Goal: Task Accomplishment & Management: Complete application form

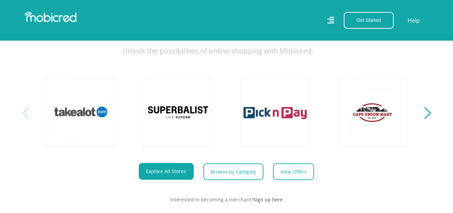
scroll to position [171, 0]
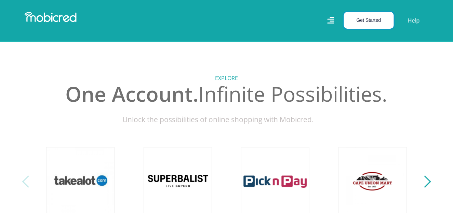
click at [360, 22] on button "Get Started" at bounding box center [369, 20] width 50 height 17
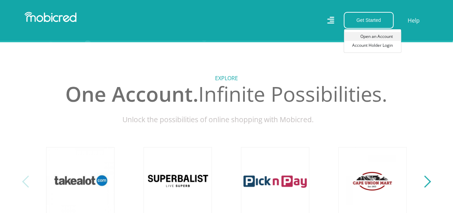
click at [372, 34] on link "Open an Account" at bounding box center [372, 36] width 57 height 9
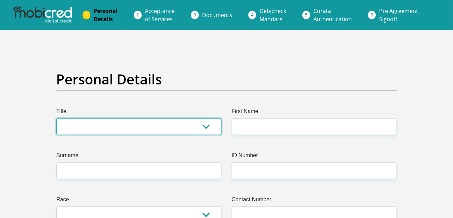
click at [194, 127] on select "Mr Ms Mrs Dr Other" at bounding box center [138, 126] width 165 height 17
select select "Mr"
click at [56, 118] on select "Mr Ms Mrs Dr Other" at bounding box center [138, 126] width 165 height 17
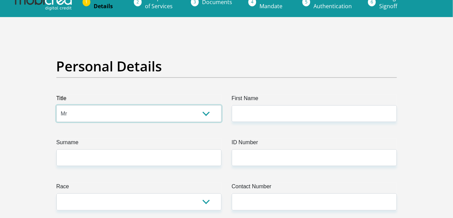
scroll to position [34, 0]
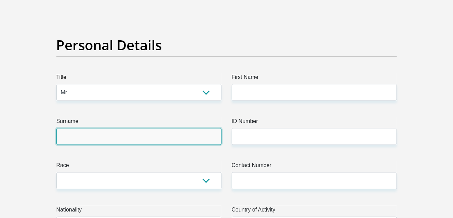
click at [169, 137] on input "Surname" at bounding box center [138, 136] width 165 height 17
type input "Phetoe"
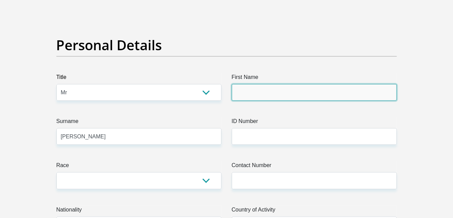
type input "Tebogo"
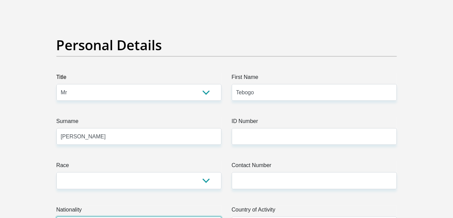
select select "ZAF"
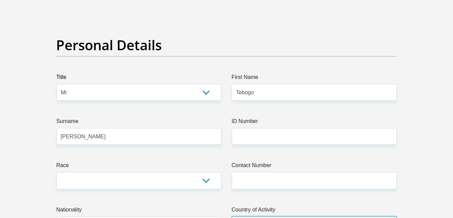
select select "ZAF"
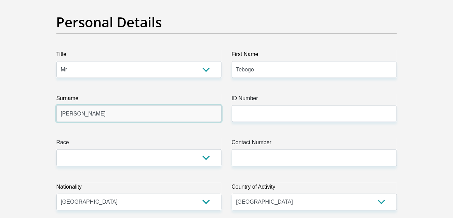
scroll to position [103, 0]
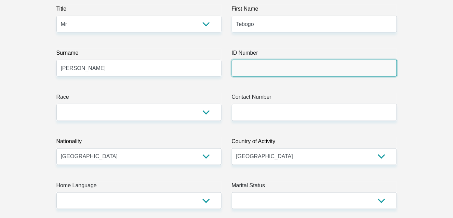
click at [260, 66] on input "ID Number" at bounding box center [314, 68] width 165 height 17
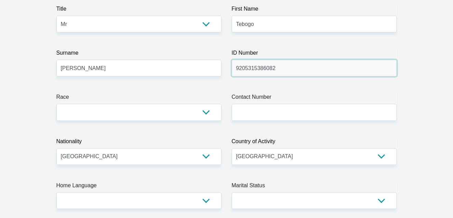
type input "9205315386082"
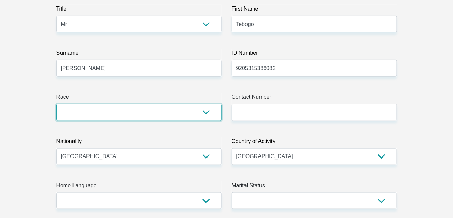
click at [207, 115] on select "Black Coloured Indian White Other" at bounding box center [138, 112] width 165 height 17
select select "1"
click at [56, 104] on select "Black Coloured Indian White Other" at bounding box center [138, 112] width 165 height 17
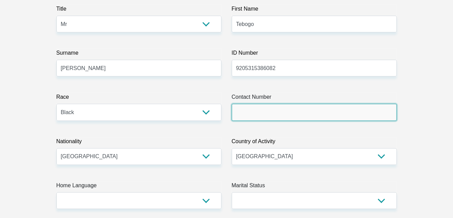
click at [256, 105] on input "Contact Number" at bounding box center [314, 112] width 165 height 17
type input "0766915374"
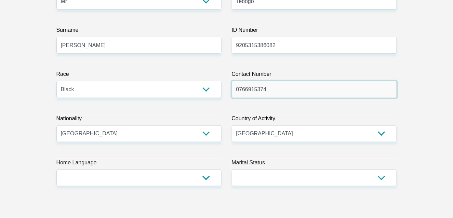
scroll to position [137, 0]
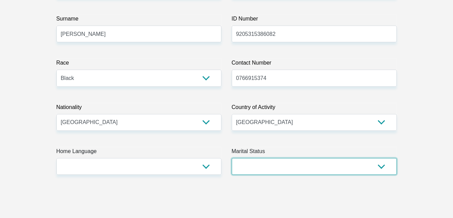
click at [281, 168] on select "Married ANC Single Divorced Widowed Married COP or Customary Law" at bounding box center [314, 166] width 165 height 17
select select "2"
click at [232, 158] on select "Married ANC Single Divorced Widowed Married COP or Customary Law" at bounding box center [314, 166] width 165 height 17
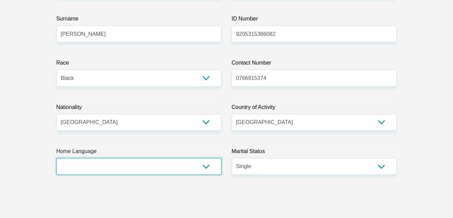
click at [210, 165] on select "Afrikaans English Sepedi South Ndebele Southern Sotho Swati Tsonga Tswana Venda…" at bounding box center [138, 166] width 165 height 17
select select "tsn"
click at [56, 158] on select "Afrikaans English Sepedi South Ndebele Southern Sotho Swati Tsonga Tswana Venda…" at bounding box center [138, 166] width 165 height 17
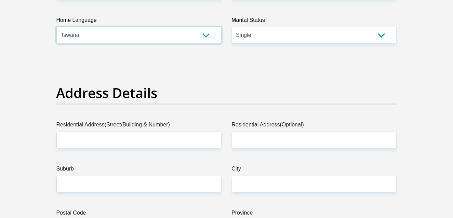
scroll to position [274, 0]
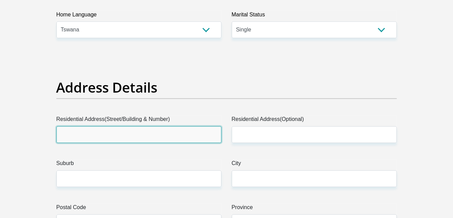
click at [184, 130] on input "Residential Address(Street/Building & Number)" at bounding box center [138, 135] width 165 height 17
type input "1"
type input "31 Niobium street"
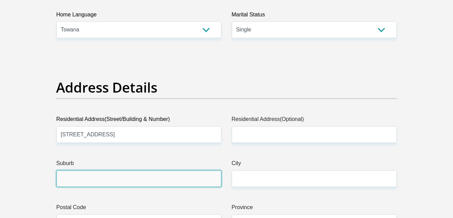
click at [137, 183] on input "Suburb" at bounding box center [138, 179] width 165 height 17
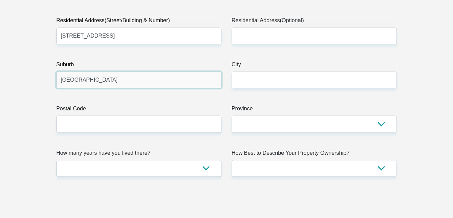
scroll to position [376, 0]
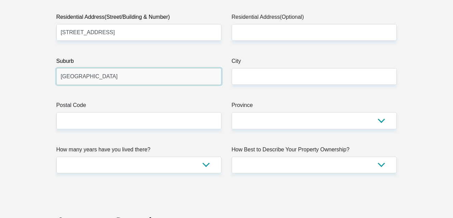
type input "Clayville"
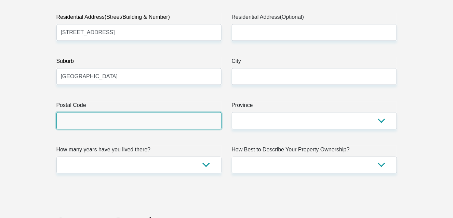
click at [152, 121] on input "Postal Code" at bounding box center [138, 120] width 165 height 17
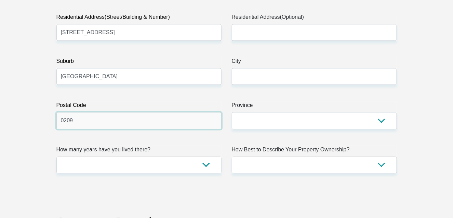
type input "0209"
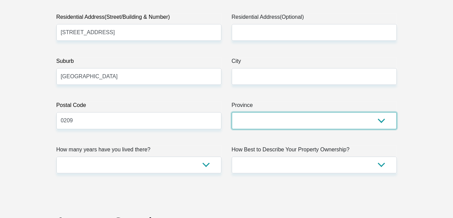
click at [258, 124] on select "Eastern Cape Free State Gauteng KwaZulu-Natal Limpopo Mpumalanga Northern Cape …" at bounding box center [314, 120] width 165 height 17
select select "Gauteng"
click at [232, 112] on select "Eastern Cape Free State Gauteng KwaZulu-Natal Limpopo Mpumalanga Northern Cape …" at bounding box center [314, 120] width 165 height 17
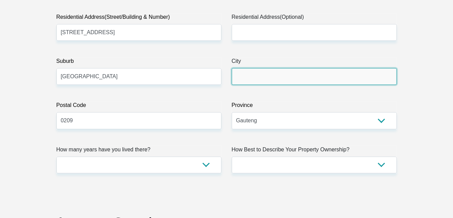
click at [265, 70] on input "City" at bounding box center [314, 76] width 165 height 17
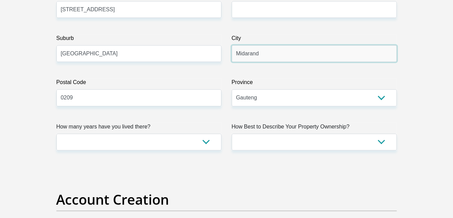
scroll to position [410, 0]
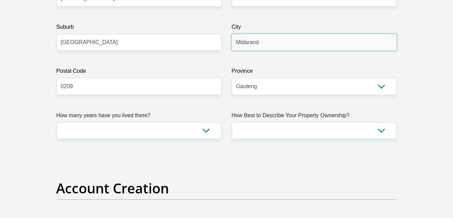
type input "Midarand"
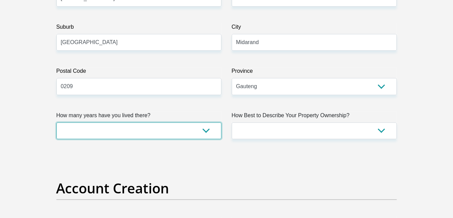
click at [171, 129] on select "less than 1 year 1-3 years 3-5 years 5+ years" at bounding box center [138, 130] width 165 height 17
select select "2"
click at [56, 122] on select "less than 1 year 1-3 years 3-5 years 5+ years" at bounding box center [138, 130] width 165 height 17
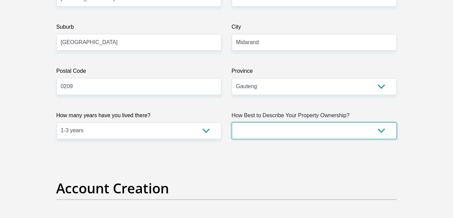
click at [264, 128] on select "Owned Rented Family Owned Company Dwelling" at bounding box center [314, 130] width 165 height 17
select select "Rented"
click at [232, 122] on select "Owned Rented Family Owned Company Dwelling" at bounding box center [314, 130] width 165 height 17
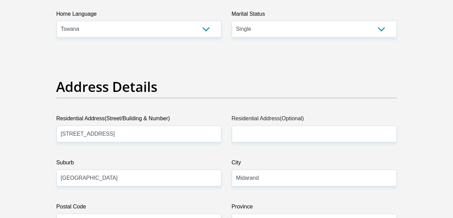
scroll to position [274, 0]
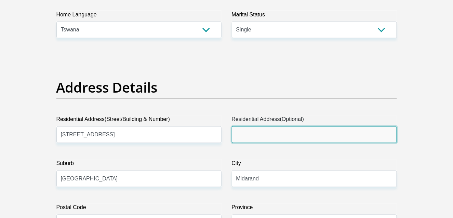
click at [270, 135] on input "Residential Address(Optional)" at bounding box center [314, 135] width 165 height 17
type input "3"
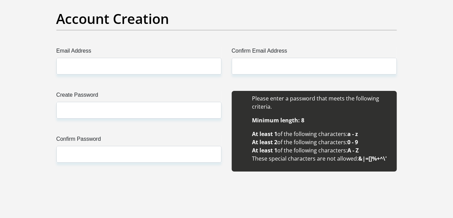
scroll to position [581, 0]
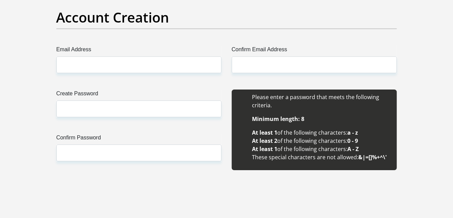
type input "Ekurhuleni"
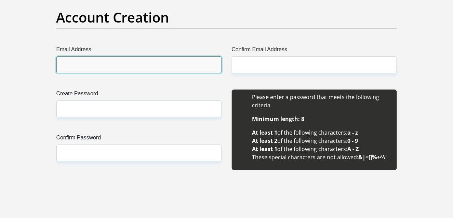
click at [188, 67] on input "Email Address" at bounding box center [138, 64] width 165 height 17
click at [137, 65] on input "Email Address" at bounding box center [138, 64] width 165 height 17
type input "tebogophetoe@gmail.com"
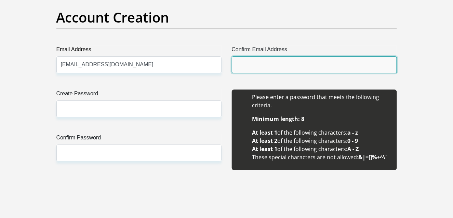
click at [257, 64] on input "Confirm Email Address" at bounding box center [314, 64] width 165 height 17
click at [266, 64] on input "Confirm Email Address" at bounding box center [314, 64] width 165 height 17
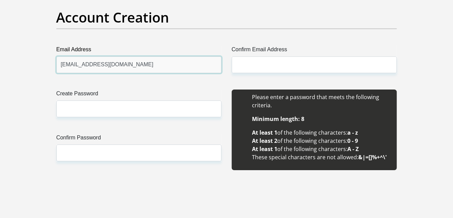
drag, startPoint x: 60, startPoint y: 64, endPoint x: 131, endPoint y: 64, distance: 71.1
click at [131, 64] on input "tebogophetoe@gmail.com" at bounding box center [138, 64] width 165 height 17
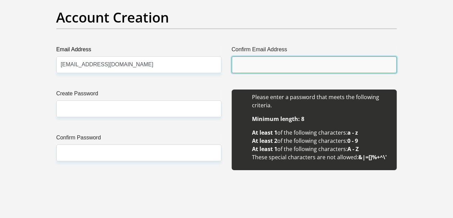
paste input "tebogophetoe@gmail.com"
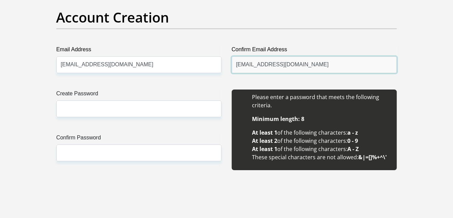
type input "tebogophetoe@gmail.com"
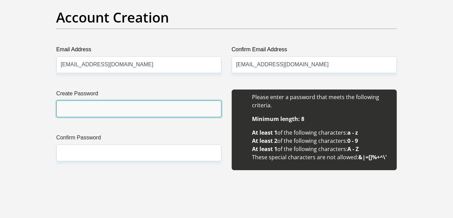
click at [88, 110] on input "Create Password" at bounding box center [138, 109] width 165 height 17
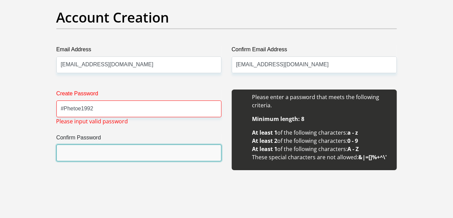
click at [109, 154] on input "Confirm Password" at bounding box center [138, 153] width 165 height 17
click at [78, 154] on input "Confirm Password" at bounding box center [138, 153] width 165 height 17
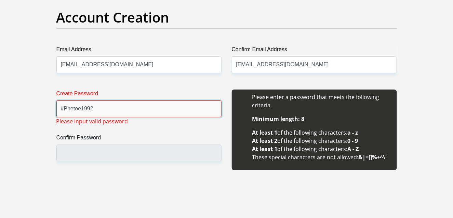
click at [64, 108] on input "#Phetoe1992" at bounding box center [138, 109] width 165 height 17
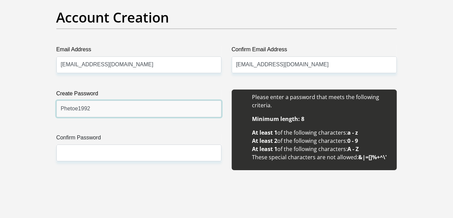
type input "Phetoe1992"
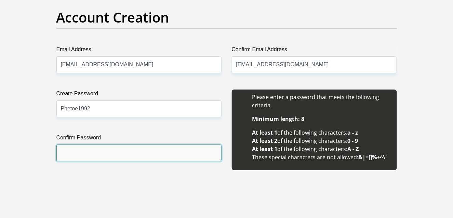
click at [79, 153] on input "Confirm Password" at bounding box center [138, 153] width 165 height 17
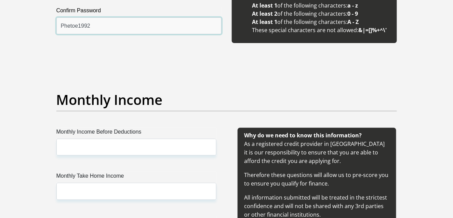
scroll to position [752, 0]
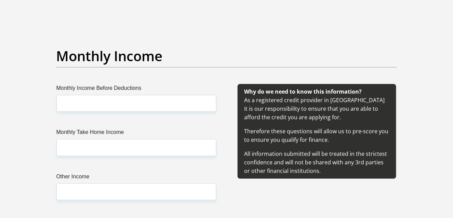
type input "Phetoe1992"
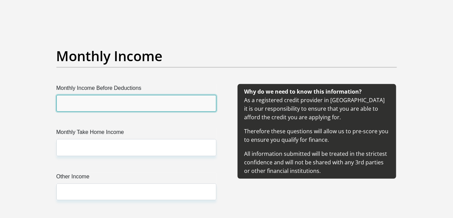
click at [104, 109] on input "Monthly Income Before Deductions" at bounding box center [136, 103] width 160 height 17
type input "34000"
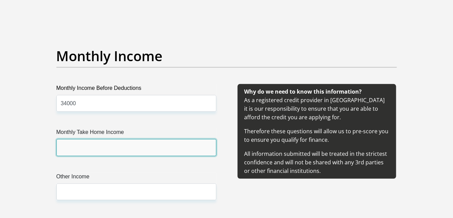
click at [111, 143] on input "Monthly Take Home Income" at bounding box center [136, 147] width 160 height 17
type input "26000"
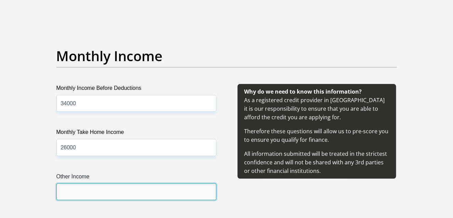
click at [119, 188] on input "Other Income" at bounding box center [136, 192] width 160 height 17
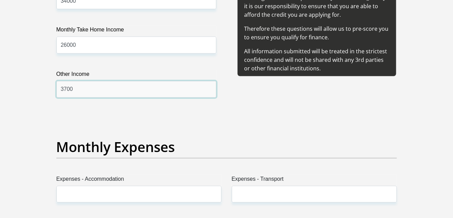
scroll to position [889, 0]
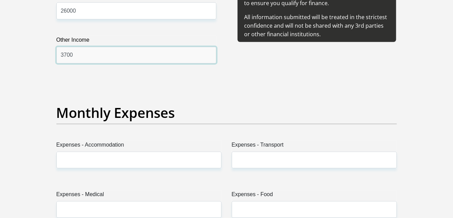
type input "3700"
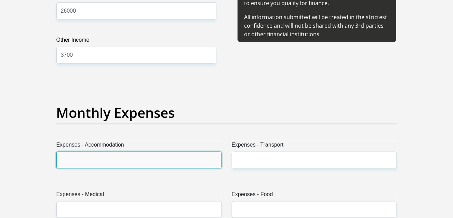
click at [137, 152] on input "Expenses - Accommodation" at bounding box center [138, 160] width 165 height 17
type input "2500"
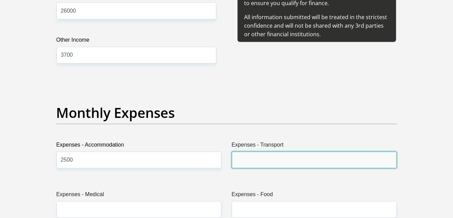
click at [243, 163] on input "Expenses - Transport" at bounding box center [314, 160] width 165 height 17
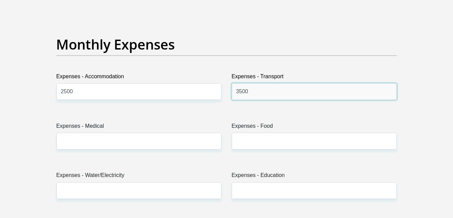
scroll to position [992, 0]
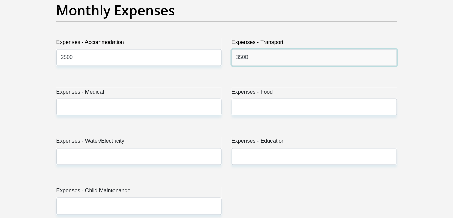
type input "3500"
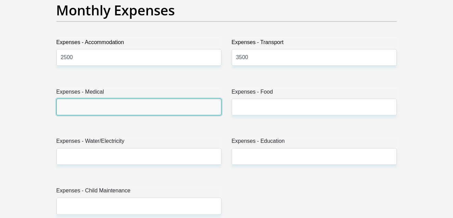
click at [138, 105] on input "Expenses - Medical" at bounding box center [138, 107] width 165 height 17
type input "250"
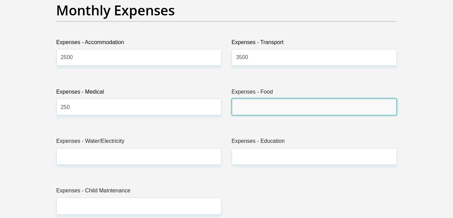
click at [242, 101] on input "Expenses - Food" at bounding box center [314, 107] width 165 height 17
type input "1500"
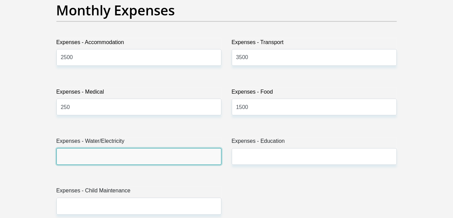
click at [177, 159] on input "Expenses - Water/Electricity" at bounding box center [138, 156] width 165 height 17
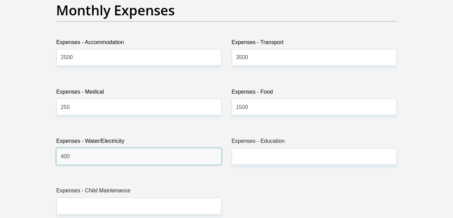
type input "400"
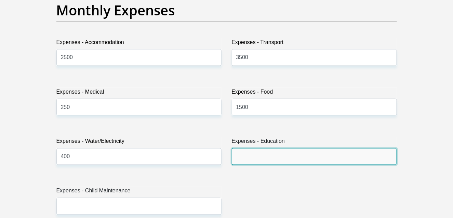
click at [269, 159] on input "Expenses - Education" at bounding box center [314, 156] width 165 height 17
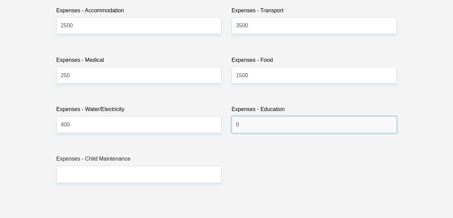
scroll to position [1060, 0]
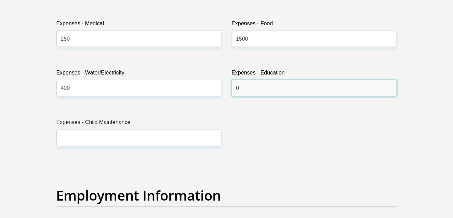
type input "0"
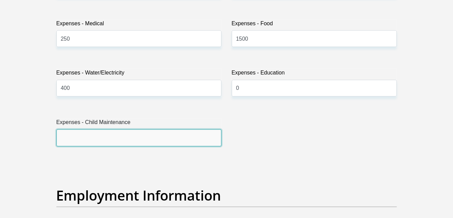
click at [181, 133] on input "Expenses - Child Maintenance" at bounding box center [138, 138] width 165 height 17
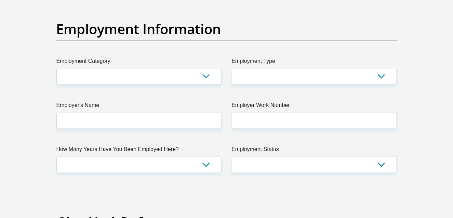
scroll to position [1231, 0]
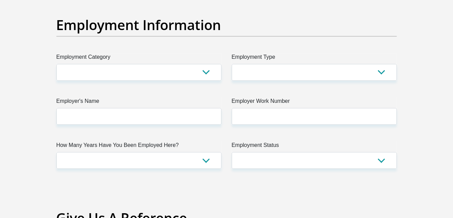
type input "0"
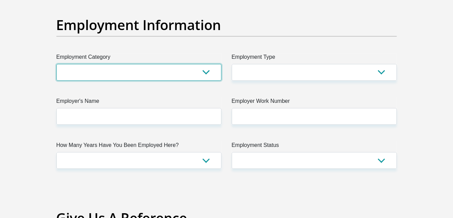
click at [126, 72] on select "AGRICULTURE ALCOHOL & TOBACCO CONSTRUCTION MATERIALS METALLURGY EQUIPMENT FOR R…" at bounding box center [138, 72] width 165 height 17
select select "53"
click at [56, 64] on select "AGRICULTURE ALCOHOL & TOBACCO CONSTRUCTION MATERIALS METALLURGY EQUIPMENT FOR R…" at bounding box center [138, 72] width 165 height 17
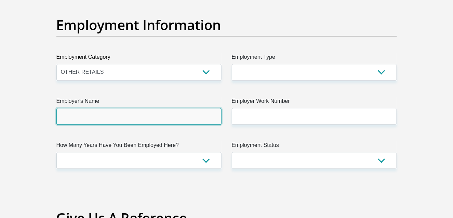
click at [168, 112] on input "Employer's Name" at bounding box center [138, 116] width 165 height 17
click at [152, 115] on input "Employer's Name" at bounding box center [138, 116] width 165 height 17
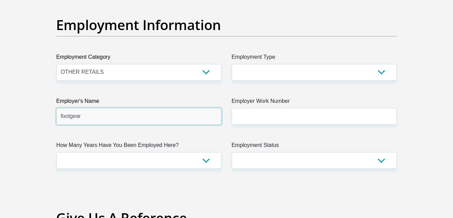
type input "footgear"
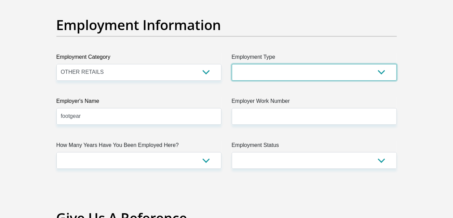
click at [283, 67] on select "College/Lecturer Craft Seller Creative Driver Executive Farmer Forces - Non Com…" at bounding box center [314, 72] width 165 height 17
select select "Manager"
click at [232, 64] on select "College/Lecturer Craft Seller Creative Driver Executive Farmer Forces - Non Com…" at bounding box center [314, 72] width 165 height 17
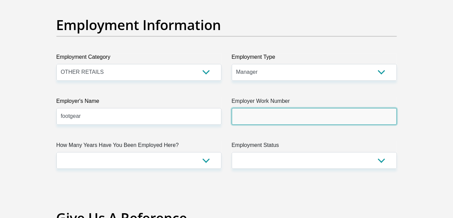
click at [275, 108] on input "Employer Work Number" at bounding box center [314, 116] width 165 height 17
type input "0766915374"
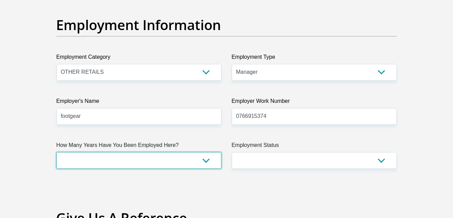
click at [145, 152] on select "less than 1 year 1-3 years 3-5 years 5+ years" at bounding box center [138, 160] width 165 height 17
select select "24"
click at [56, 152] on select "less than 1 year 1-3 years 3-5 years 5+ years" at bounding box center [138, 160] width 165 height 17
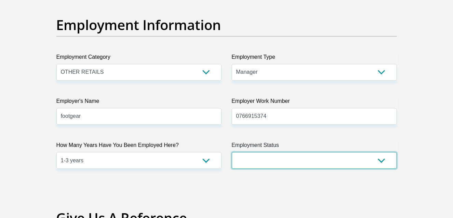
click at [276, 154] on select "Permanent/Full-time Part-time/Casual Contract Worker Self-Employed Housewife Re…" at bounding box center [314, 160] width 165 height 17
select select "1"
click at [232, 152] on select "Permanent/Full-time Part-time/Casual Contract Worker Self-Employed Housewife Re…" at bounding box center [314, 160] width 165 height 17
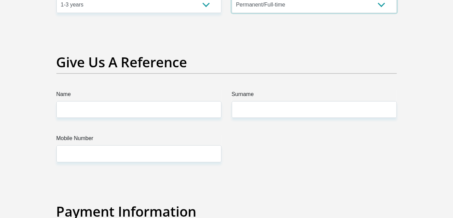
scroll to position [1436, 0]
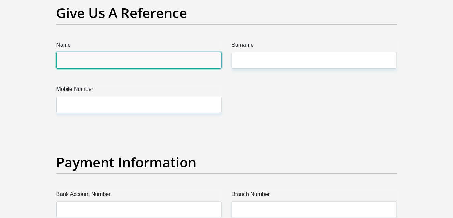
click at [164, 57] on input "Name" at bounding box center [138, 60] width 165 height 17
type input "ofentse"
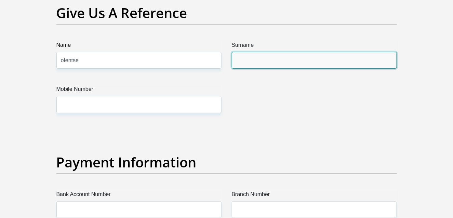
click at [234, 61] on input "Surname" at bounding box center [314, 60] width 165 height 17
type input "Phetoe"
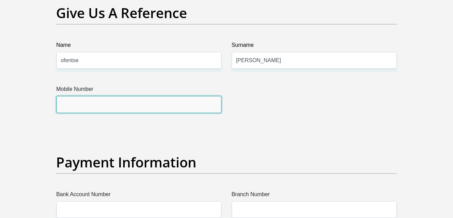
click at [122, 105] on input "Mobile Number" at bounding box center [138, 104] width 165 height 17
type input "0844303123"
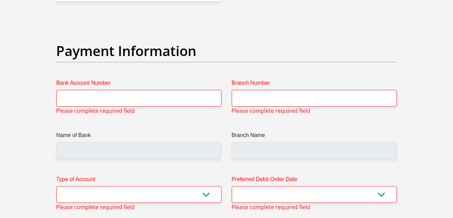
click at [139, 111] on div "Bank Account Number Please complete required field" at bounding box center [138, 97] width 175 height 36
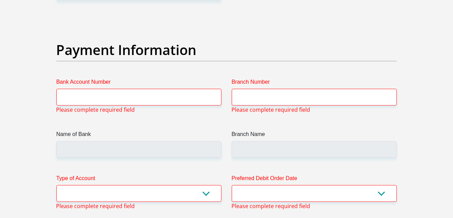
scroll to position [1550, 0]
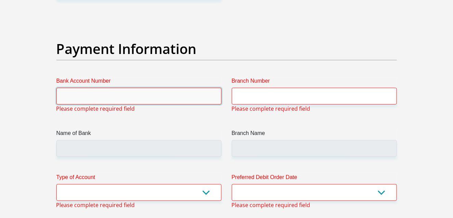
click at [138, 88] on input "Bank Account Number" at bounding box center [138, 96] width 165 height 17
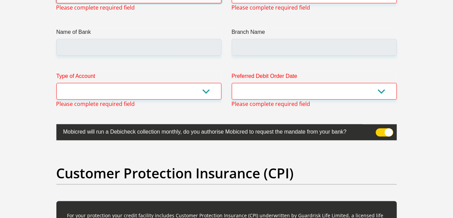
scroll to position [1652, 0]
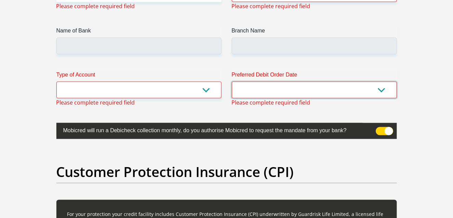
click at [261, 92] on select "1st 2nd 3rd 4th 5th 7th 18th 19th 20th 21st 22nd 23rd 24th 25th 26th 27th 28th …" at bounding box center [314, 90] width 165 height 17
select select "28"
click at [232, 82] on select "1st 2nd 3rd 4th 5th 7th 18th 19th 20th 21st 22nd 23rd 24th 25th 26th 27th 28th …" at bounding box center [314, 90] width 165 height 17
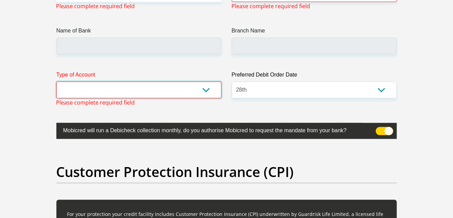
drag, startPoint x: 132, startPoint y: 91, endPoint x: 132, endPoint y: 96, distance: 4.8
click at [132, 91] on select "Cheque Savings" at bounding box center [138, 90] width 165 height 17
select select "CUR"
click at [56, 82] on select "Cheque Savings" at bounding box center [138, 90] width 165 height 17
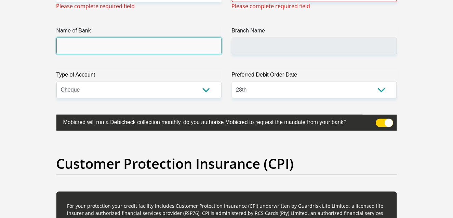
click at [140, 50] on input "Name of Bank" at bounding box center [138, 46] width 165 height 17
click at [152, 50] on input "Name of Bank" at bounding box center [138, 46] width 165 height 17
click at [157, 46] on input "Name of Bank" at bounding box center [138, 46] width 165 height 17
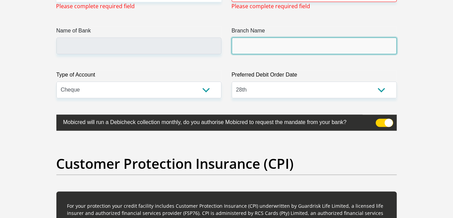
click at [267, 45] on input "Branch Name" at bounding box center [314, 46] width 165 height 17
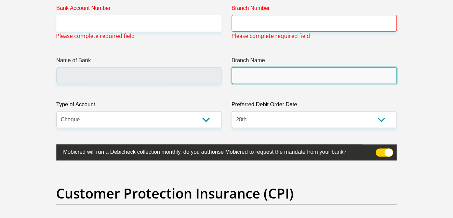
scroll to position [1584, 0]
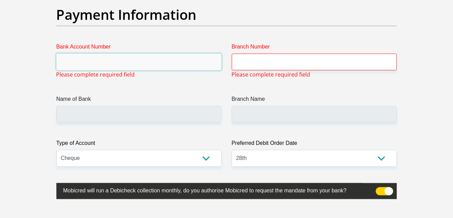
click at [167, 54] on input "Bank Account Number" at bounding box center [138, 62] width 165 height 17
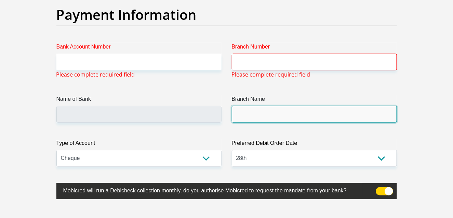
click at [262, 114] on input "Branch Name" at bounding box center [314, 114] width 165 height 17
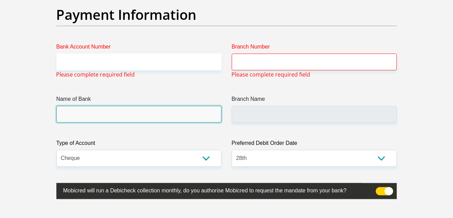
click at [192, 114] on input "Name of Bank" at bounding box center [138, 114] width 165 height 17
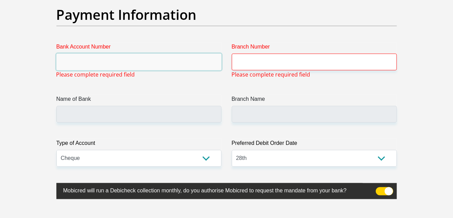
click at [189, 58] on input "Bank Account Number" at bounding box center [138, 62] width 165 height 17
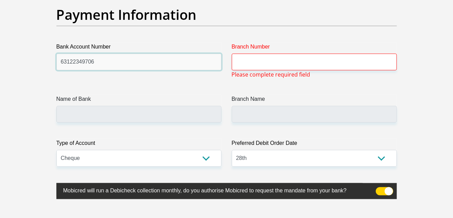
type input "63122349706"
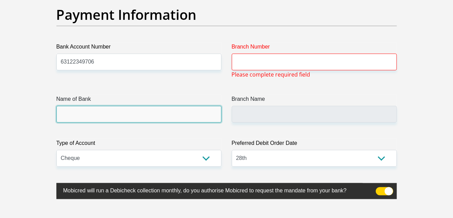
click at [189, 106] on input "Name of Bank" at bounding box center [138, 114] width 165 height 17
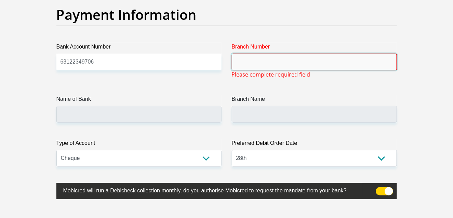
click at [269, 61] on input "Branch Number" at bounding box center [314, 62] width 165 height 17
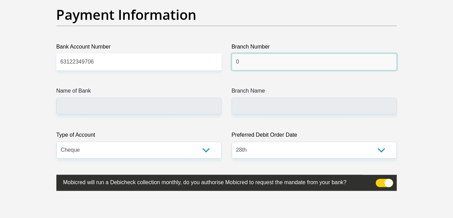
type input "0"
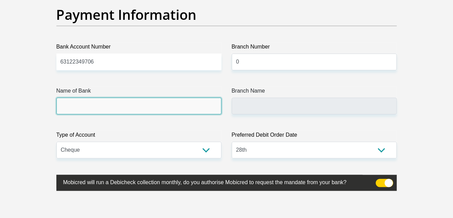
click at [158, 106] on input "Name of Bank" at bounding box center [138, 106] width 165 height 17
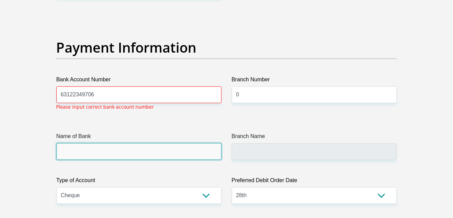
scroll to position [1550, 0]
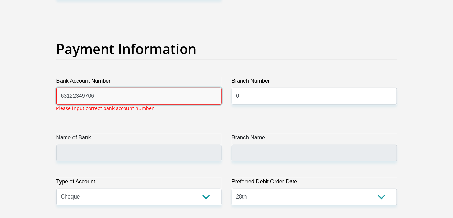
click at [129, 98] on input "63122349706" at bounding box center [138, 96] width 165 height 17
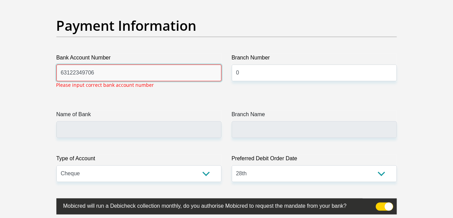
scroll to position [1584, 0]
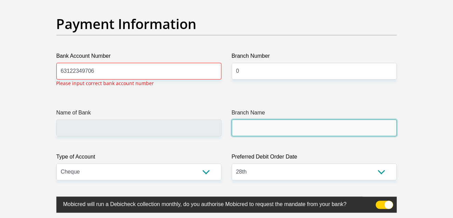
click at [255, 120] on input "Branch Name" at bounding box center [314, 128] width 165 height 17
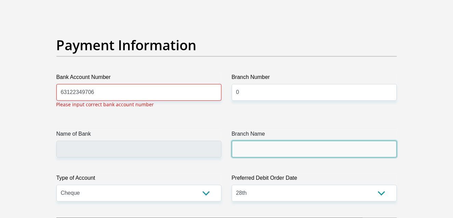
click at [255, 141] on input "Branch Name" at bounding box center [314, 149] width 165 height 17
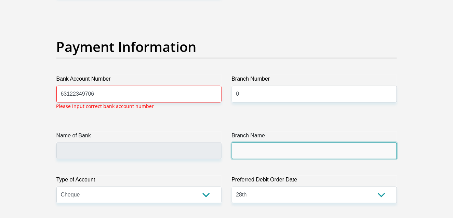
scroll to position [1550, 0]
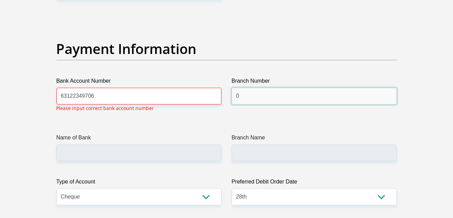
click at [273, 92] on input "0" at bounding box center [314, 96] width 165 height 17
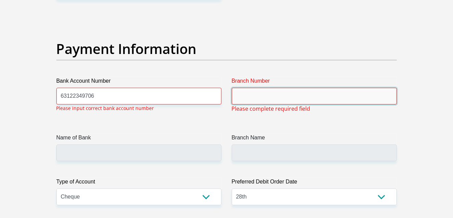
click at [273, 92] on input "Branch Number" at bounding box center [314, 96] width 165 height 17
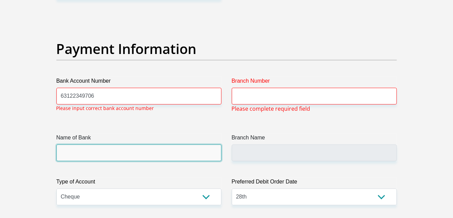
click at [201, 150] on input "Name of Bank" at bounding box center [138, 153] width 165 height 17
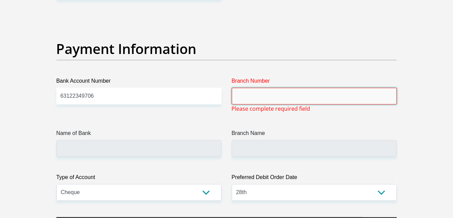
click at [264, 89] on input "Branch Number" at bounding box center [314, 96] width 165 height 17
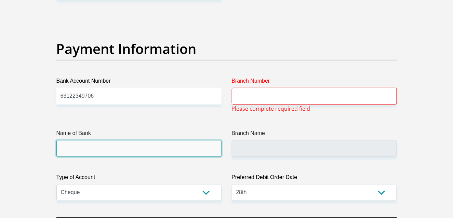
click at [175, 149] on input "Name of Bank" at bounding box center [138, 148] width 165 height 17
click at [215, 155] on input "Name of Bank" at bounding box center [138, 148] width 165 height 17
click at [215, 154] on input "Name of Bank" at bounding box center [138, 148] width 165 height 17
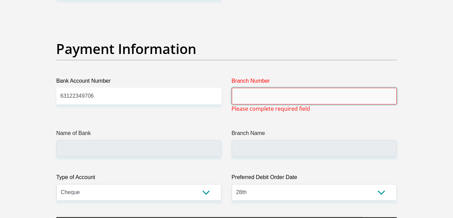
click at [257, 92] on input "Branch Number" at bounding box center [314, 96] width 165 height 17
click at [260, 89] on input "Branch Number" at bounding box center [314, 96] width 165 height 17
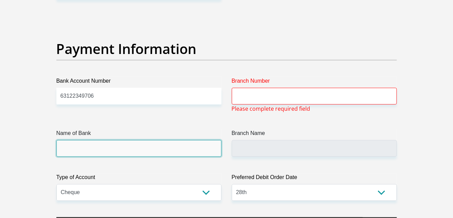
click at [149, 145] on input "Name of Bank" at bounding box center [138, 148] width 165 height 17
click at [104, 142] on input "Name of Bank" at bounding box center [138, 148] width 165 height 17
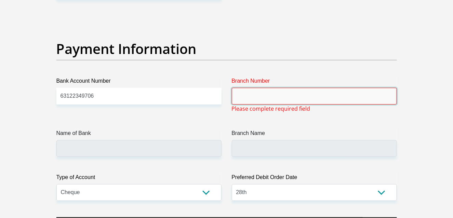
click at [282, 96] on input "Branch Number" at bounding box center [314, 96] width 165 height 17
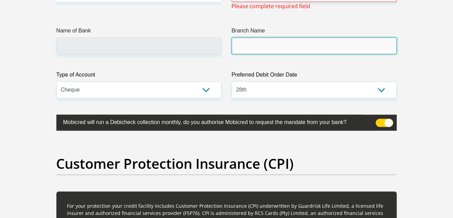
click at [280, 44] on input "Branch Name" at bounding box center [314, 46] width 165 height 17
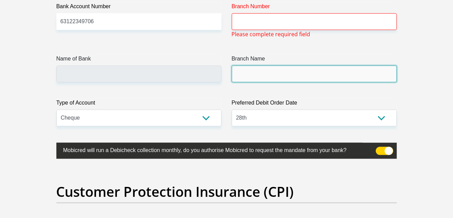
scroll to position [1584, 0]
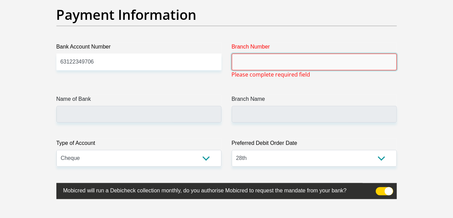
click at [283, 57] on input "Branch Number" at bounding box center [314, 62] width 165 height 17
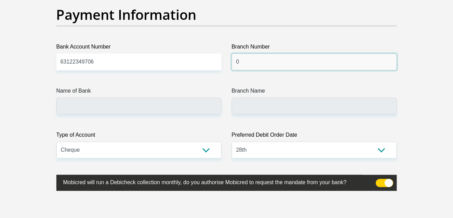
type input "0"
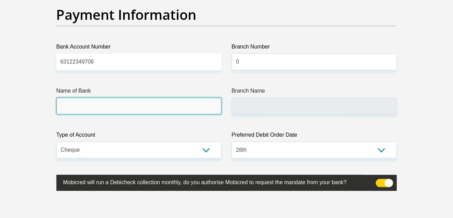
click at [202, 106] on input "Name of Bank" at bounding box center [138, 106] width 165 height 17
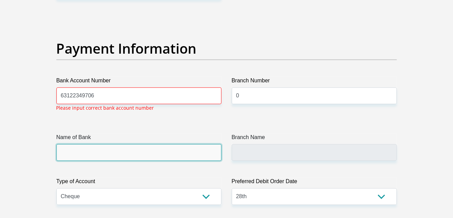
scroll to position [1550, 0]
click at [186, 149] on input "Name of Bank" at bounding box center [138, 153] width 165 height 17
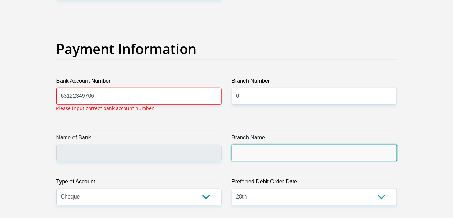
click at [235, 149] on input "Branch Name" at bounding box center [314, 153] width 165 height 17
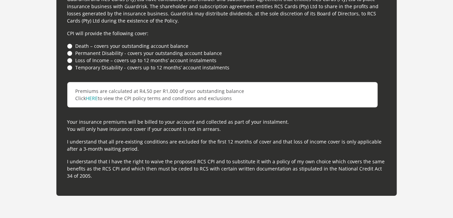
scroll to position [1960, 0]
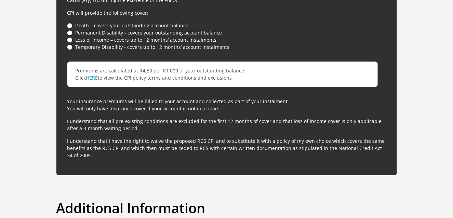
click at [68, 36] on li "Loss of Income – covers up to 12 months’ account instalments" at bounding box center [226, 39] width 319 height 7
click at [69, 37] on li "Loss of Income – covers up to 12 months’ account instalments" at bounding box center [226, 39] width 319 height 7
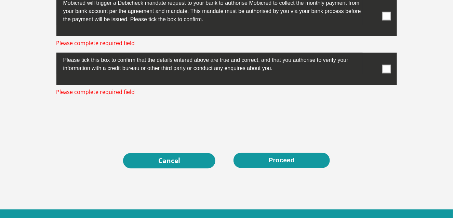
scroll to position [2233, 0]
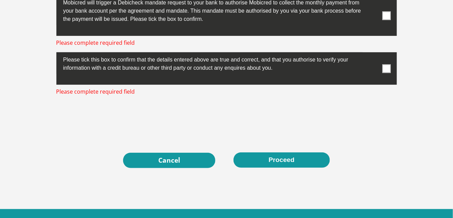
click at [389, 67] on span at bounding box center [386, 68] width 9 height 9
click at [373, 54] on input "checkbox" at bounding box center [373, 54] width 0 height 0
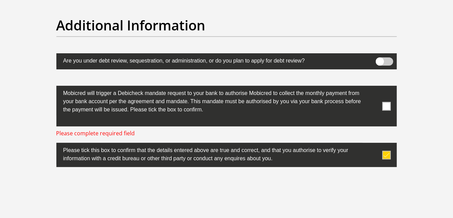
scroll to position [2131, 0]
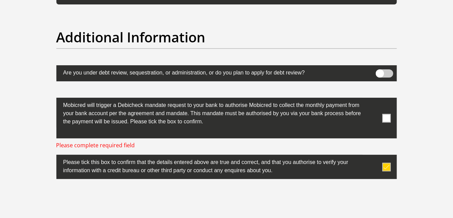
click at [389, 114] on span at bounding box center [386, 118] width 9 height 9
click at [373, 99] on input "checkbox" at bounding box center [373, 99] width 0 height 0
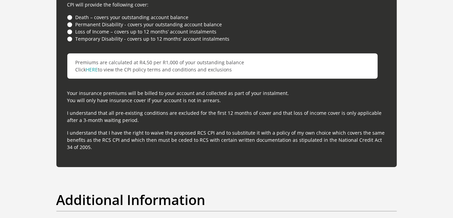
scroll to position [1857, 0]
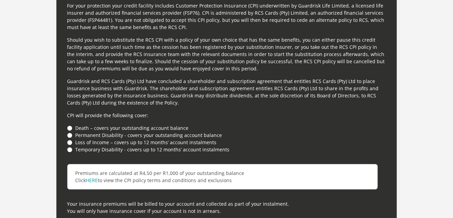
click at [68, 139] on li "Loss of Income – covers up to 12 months’ account instalments" at bounding box center [226, 142] width 319 height 7
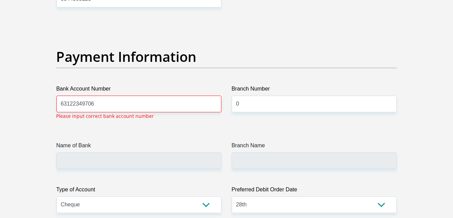
scroll to position [1459, 0]
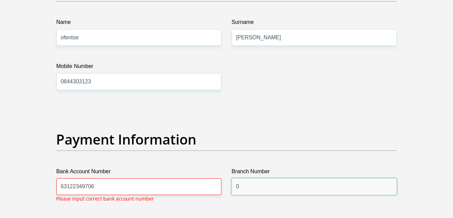
click at [247, 181] on input "0" at bounding box center [314, 186] width 165 height 17
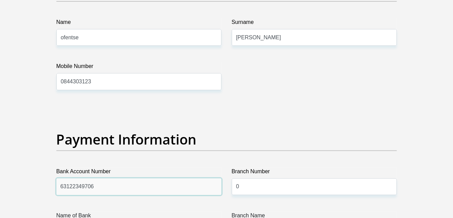
click at [160, 181] on input "63122349706" at bounding box center [138, 186] width 165 height 17
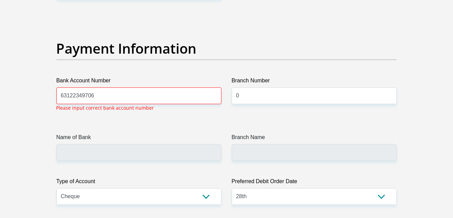
scroll to position [1550, 0]
